Goal: Transaction & Acquisition: Purchase product/service

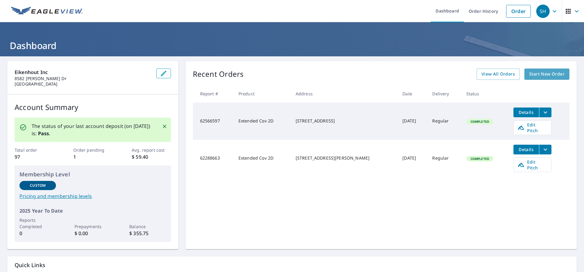
click at [541, 71] on span "Start New Order" at bounding box center [546, 74] width 35 height 8
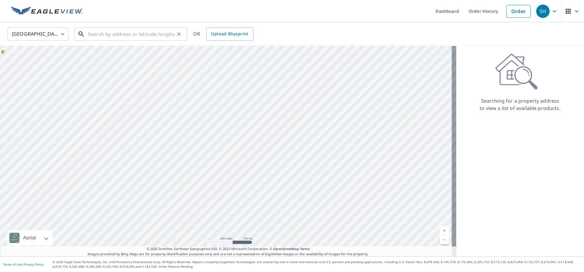
click at [98, 34] on input "text" at bounding box center [131, 34] width 87 height 17
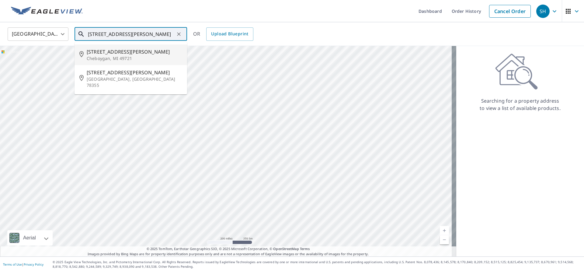
click at [99, 54] on span "[STREET_ADDRESS][PERSON_NAME]" at bounding box center [135, 51] width 96 height 7
type input "[STREET_ADDRESS][PERSON_NAME]"
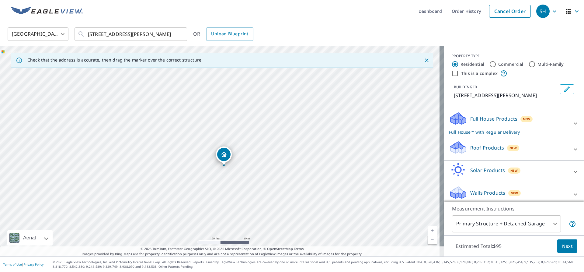
click at [491, 146] on p "Roof Products" at bounding box center [487, 147] width 34 height 7
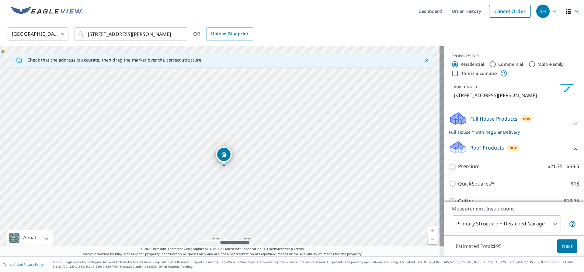
scroll to position [30, 0]
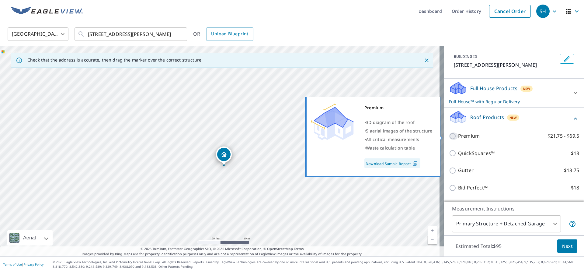
click at [449, 136] on input "Premium $21.75 - $69.5" at bounding box center [453, 135] width 9 height 7
checkbox input "true"
checkbox input "false"
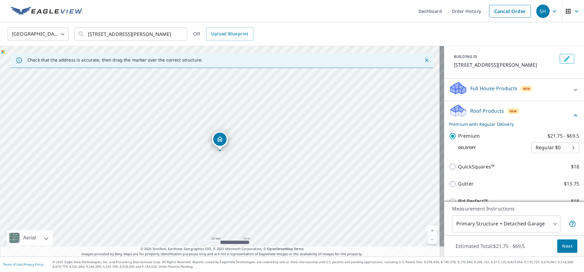
click at [563, 243] on span "Next" at bounding box center [567, 246] width 10 height 8
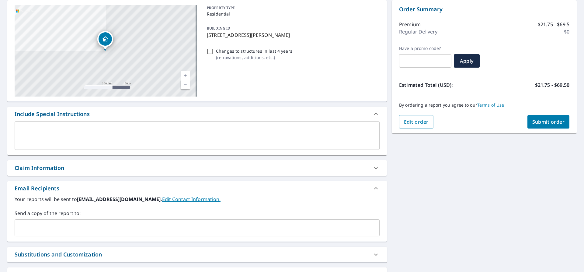
scroll to position [122, 0]
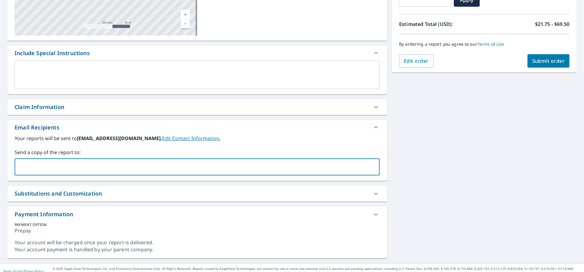
click at [52, 162] on input "text" at bounding box center [192, 167] width 350 height 12
type input "[EMAIL_ADDRESS][DOMAIN_NAME]"
checkbox input "true"
type input "[EMAIL_ADDRESS][DOMAIN_NAME]"
click at [538, 62] on span "Submit order" at bounding box center [548, 60] width 33 height 7
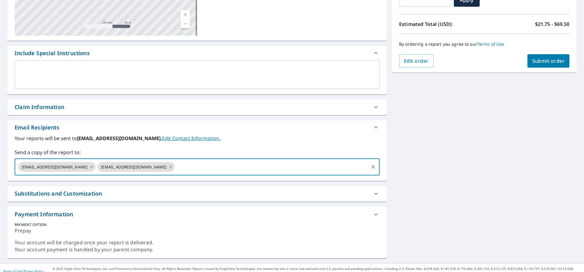
checkbox input "true"
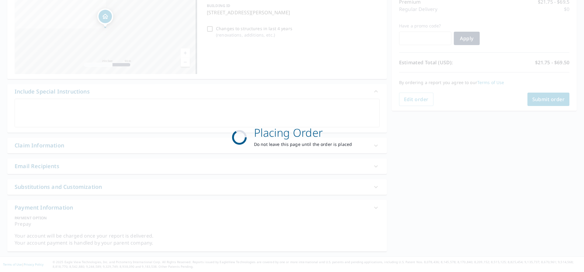
scroll to position [83, 0]
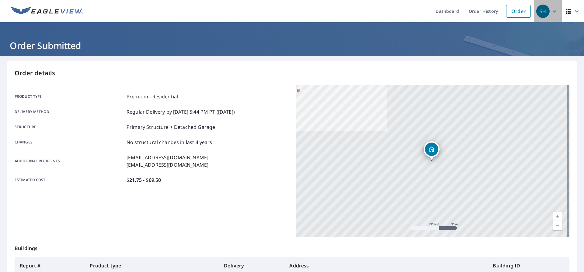
click at [551, 9] on icon "button" at bounding box center [554, 11] width 7 height 7
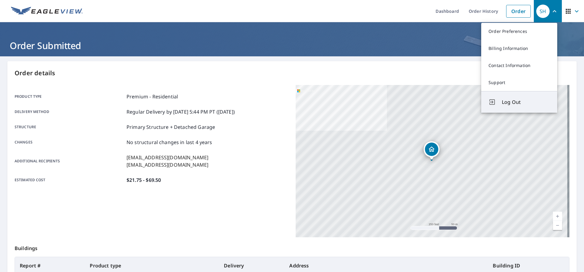
click at [517, 98] on button "Log Out" at bounding box center [519, 102] width 76 height 22
